Goal: Transaction & Acquisition: Obtain resource

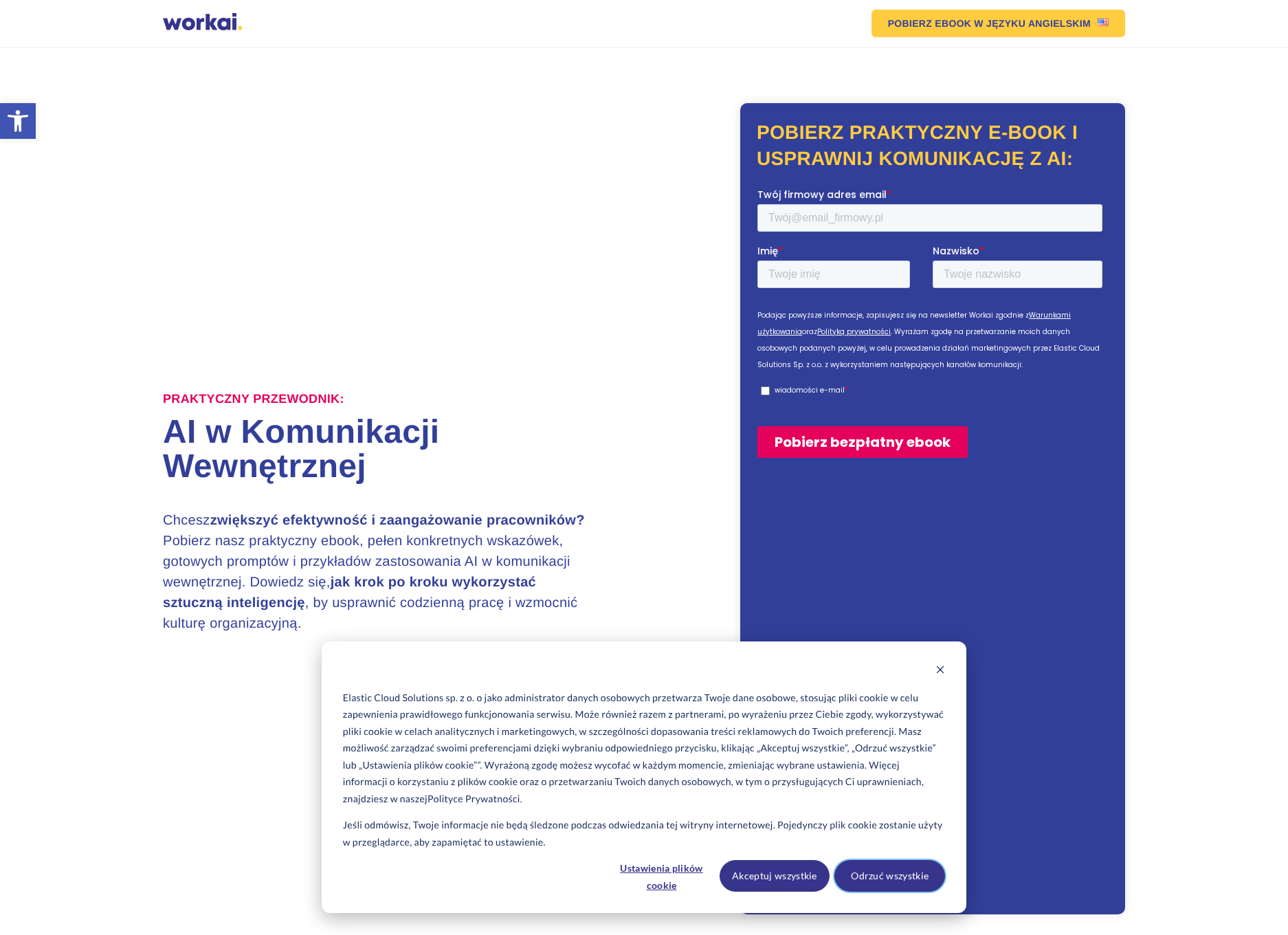
click at [892, 875] on button "Odrzuć wszystkie" at bounding box center [890, 875] width 111 height 31
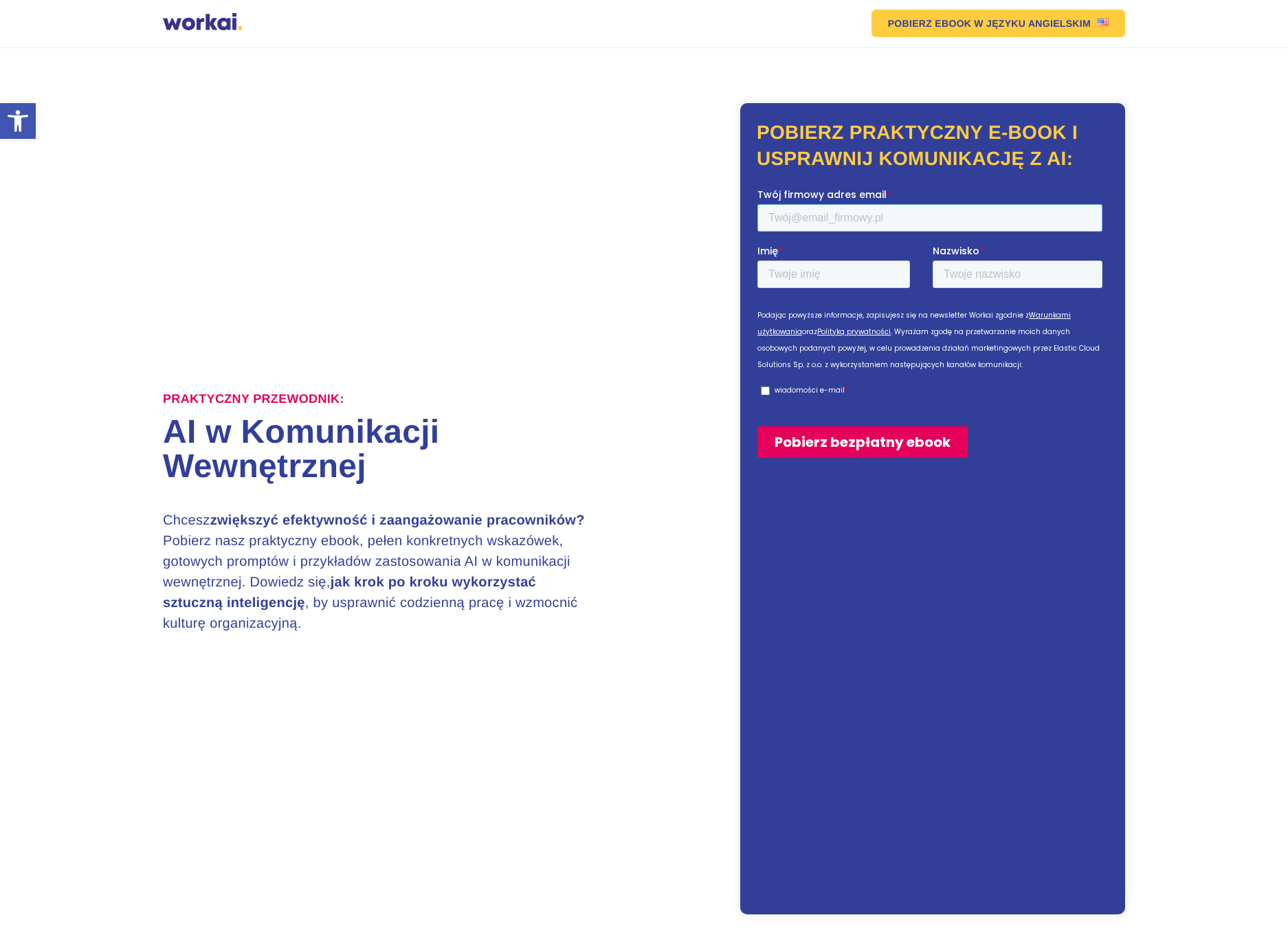
paste input "431559"
type input "431559"
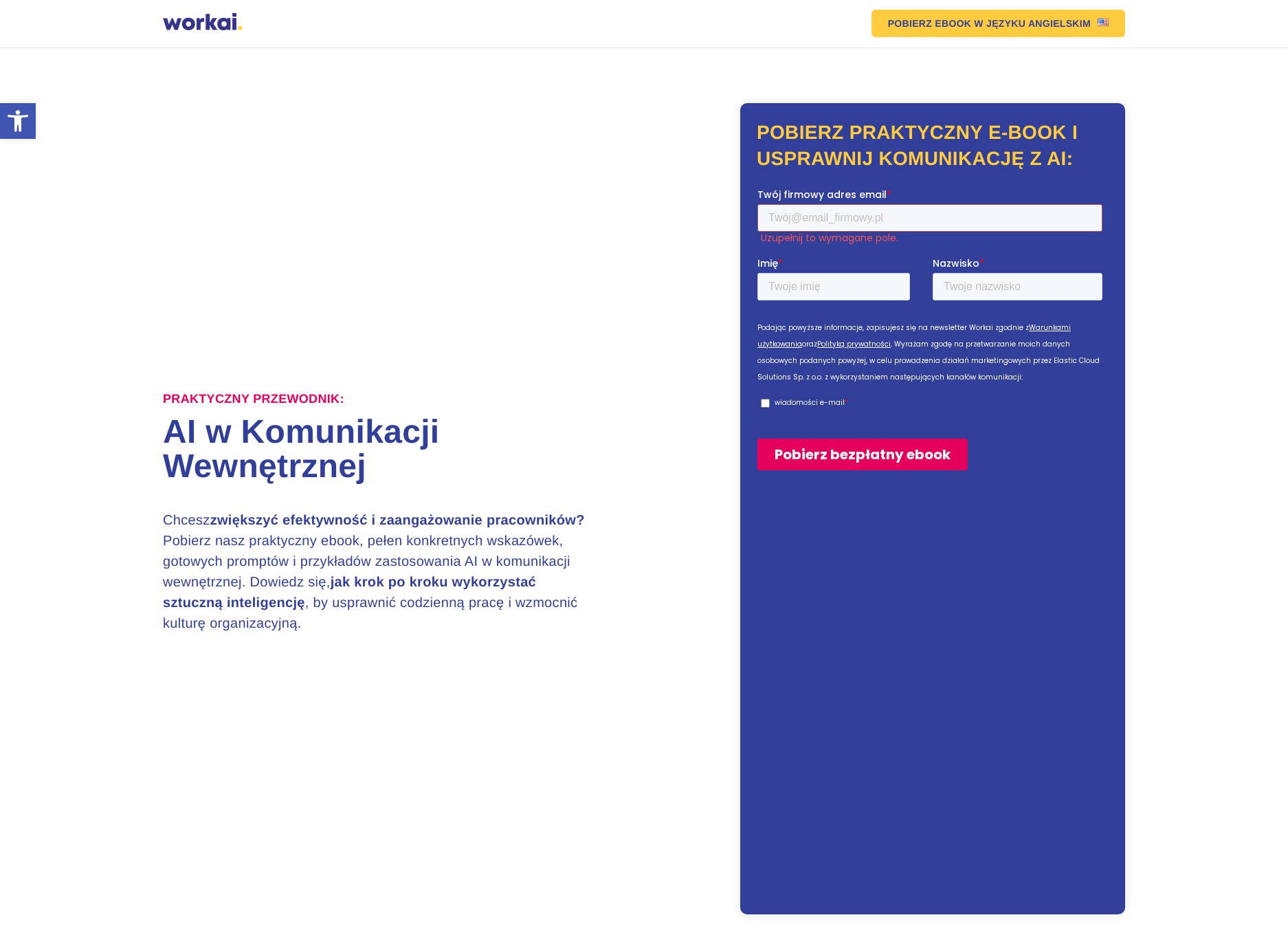
paste input "[EMAIL_ADDRESS][DOMAIN_NAME]"
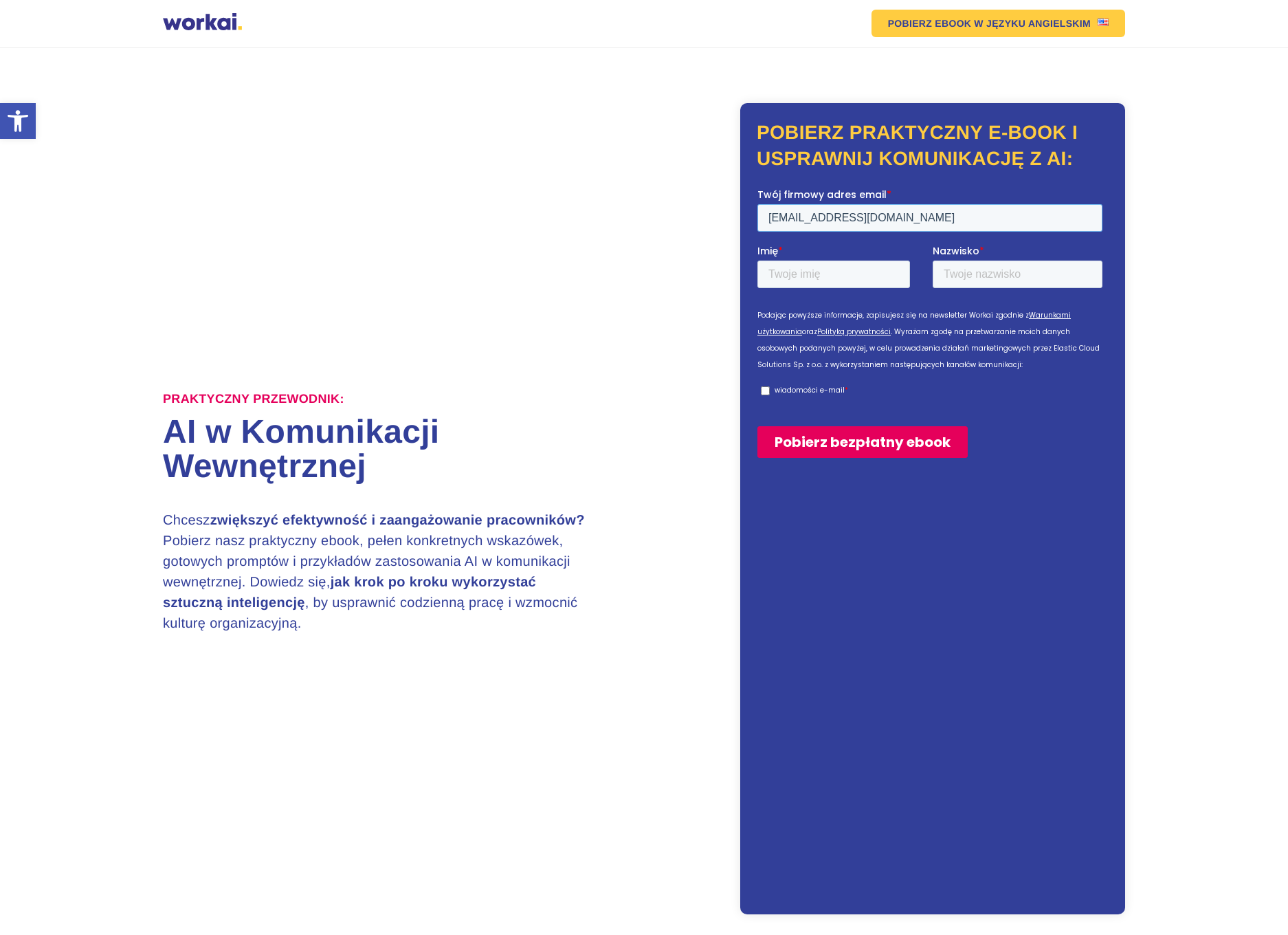
click at [860, 211] on input "[EMAIL_ADDRESS][DOMAIN_NAME]" at bounding box center [930, 218] width 345 height 28
type input "[EMAIL_ADDRESS][DOMAIN_NAME]"
drag, startPoint x: 844, startPoint y: 386, endPoint x: 836, endPoint y: 370, distance: 17.9
click at [844, 386] on div "Podając powyższe informacje, zapisujesz się na newsletter Workai zgodnie z Waru…" at bounding box center [933, 351] width 350 height 89
click at [825, 271] on input "Imię *" at bounding box center [834, 274] width 153 height 28
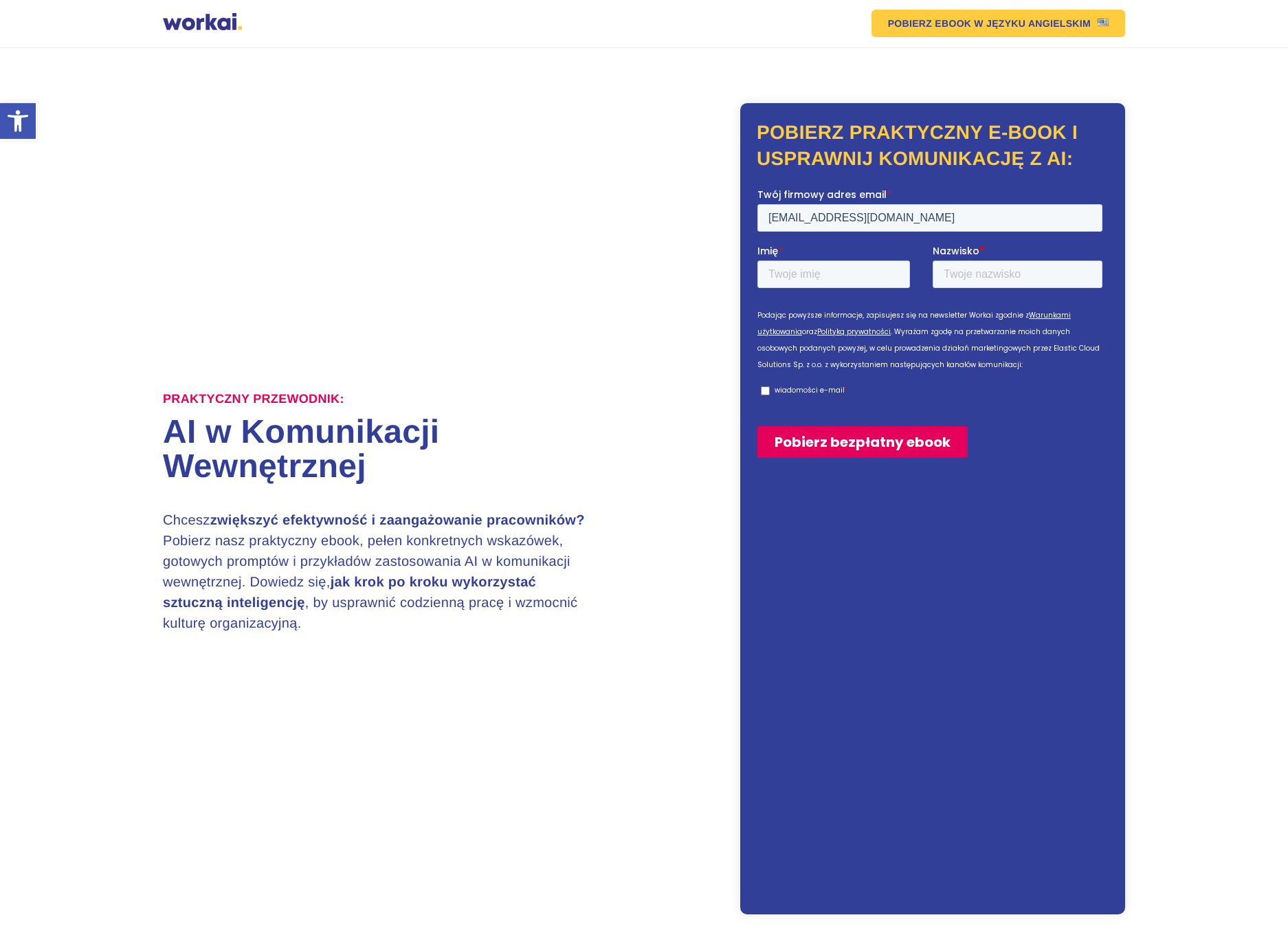
click at [768, 393] on div "Podając powyższe informacje, zapisujesz się na newsletter Workai zgodnie z Waru…" at bounding box center [933, 351] width 350 height 89
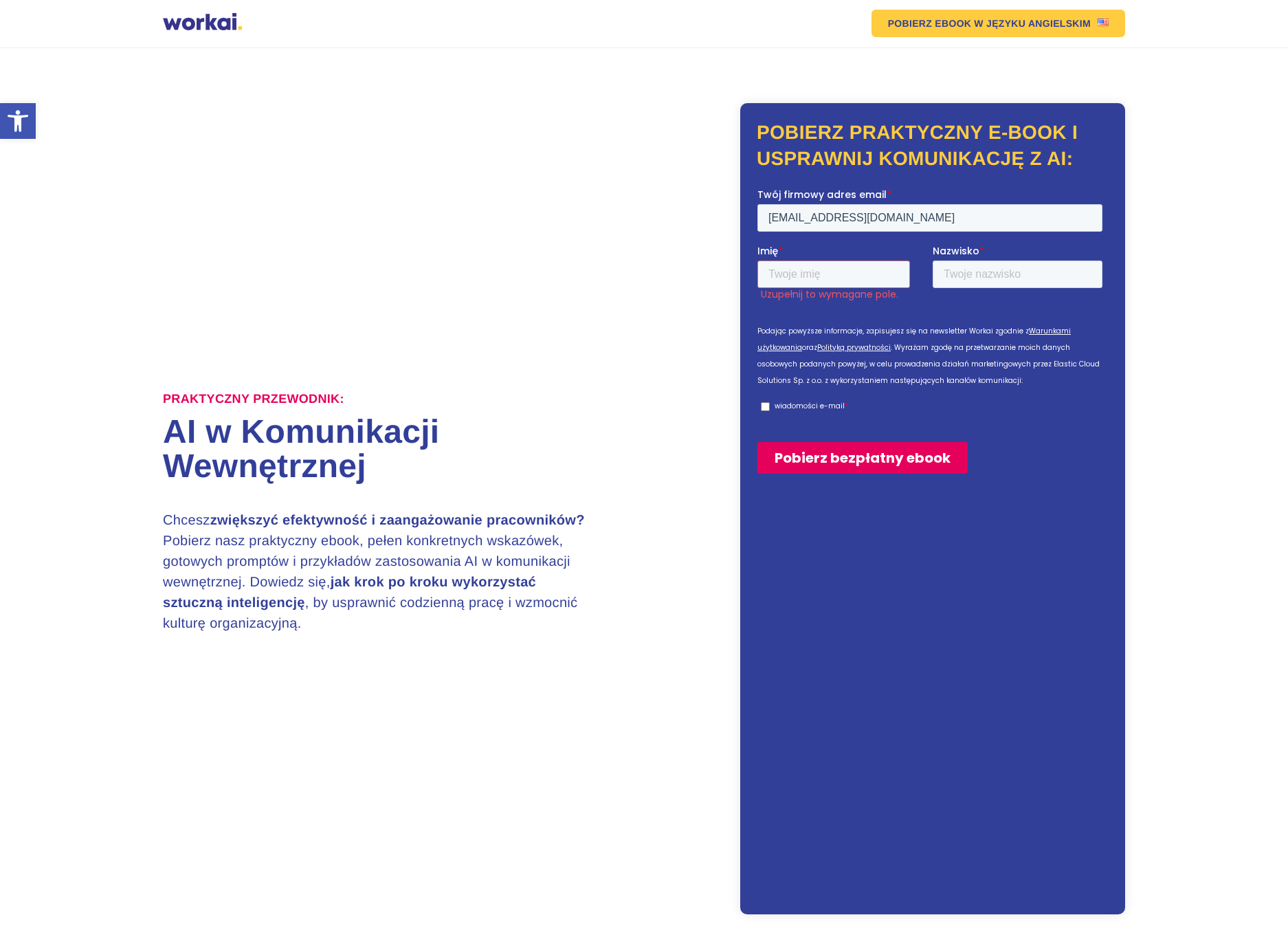
click at [764, 390] on div "Podając powyższe informacje, zapisujesz się na newsletter Workai zgodnie z Waru…" at bounding box center [933, 367] width 350 height 89
click at [763, 404] on input "wiadomości e-mail *" at bounding box center [765, 406] width 9 height 9
checkbox input "true"
click at [806, 281] on input "Imię *" at bounding box center [834, 274] width 153 height 28
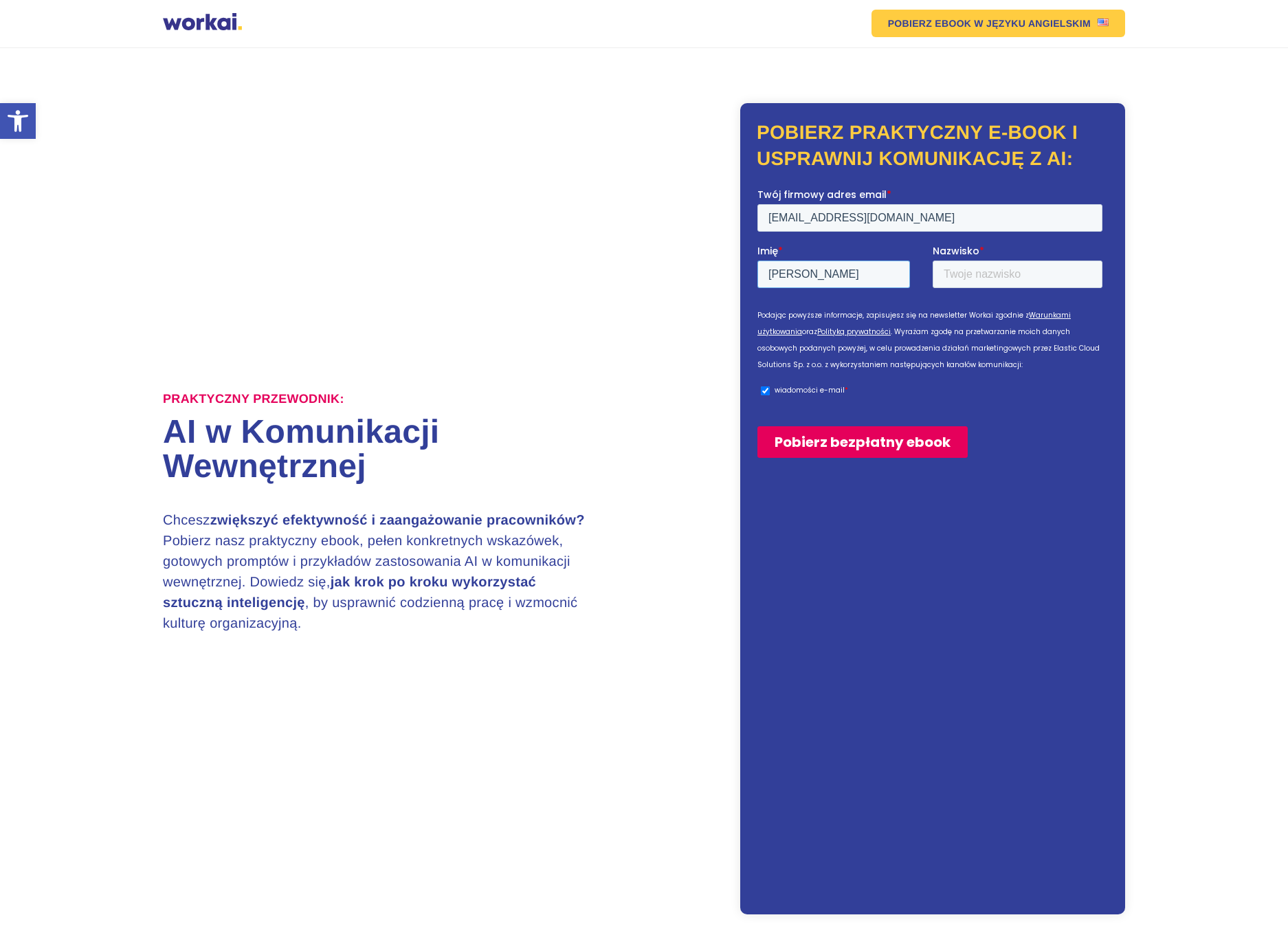
type input "[PERSON_NAME]"
type input "Doe"
click at [869, 440] on input "Pobierz bezpłatny ebook" at bounding box center [862, 441] width 211 height 31
